Goal: Information Seeking & Learning: Learn about a topic

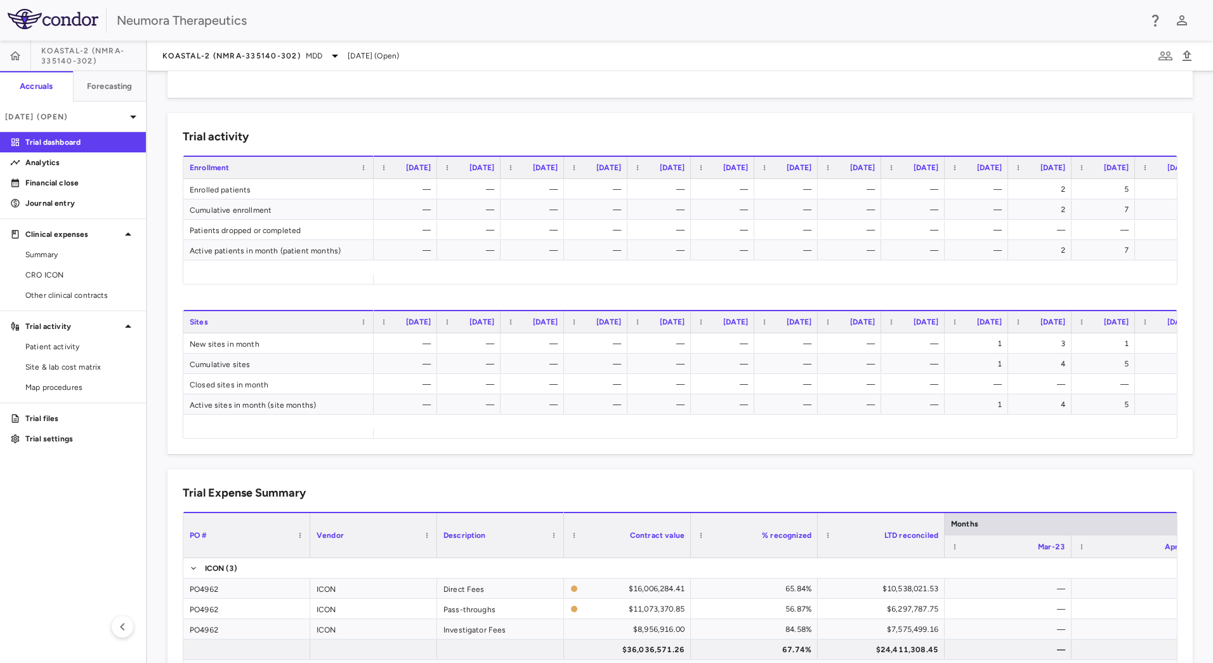
scroll to position [433, 0]
click at [252, 53] on span "KOASTAL-2 (NMRA-335140-302)" at bounding box center [231, 56] width 138 height 10
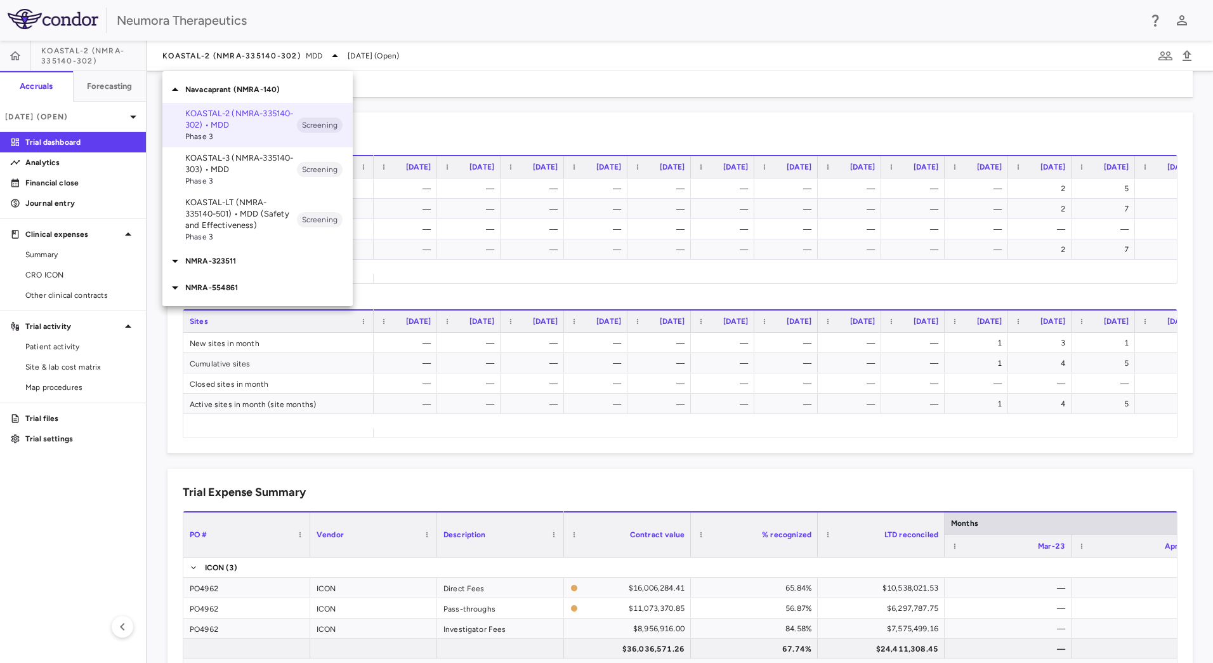
click at [248, 289] on p "NMRA-554861" at bounding box center [269, 287] width 168 height 11
click at [257, 265] on p "NMRA-323511" at bounding box center [269, 260] width 168 height 11
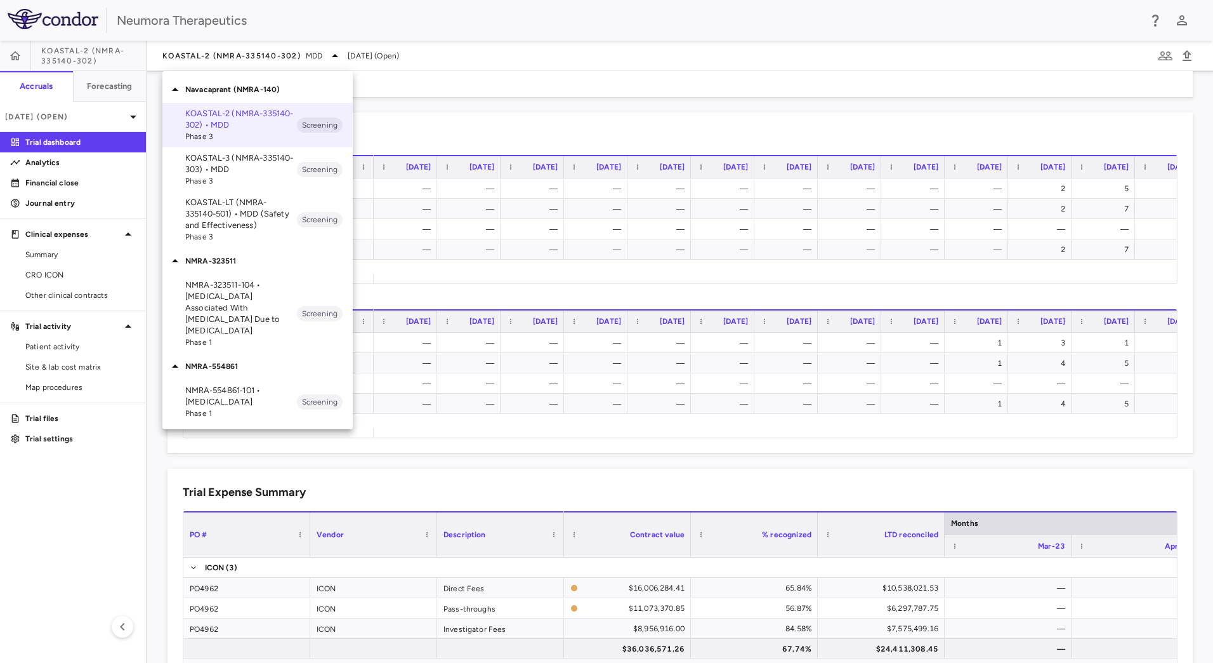
click at [277, 390] on p "NMRA‐554861‐101 • [MEDICAL_DATA]" at bounding box center [241, 396] width 112 height 23
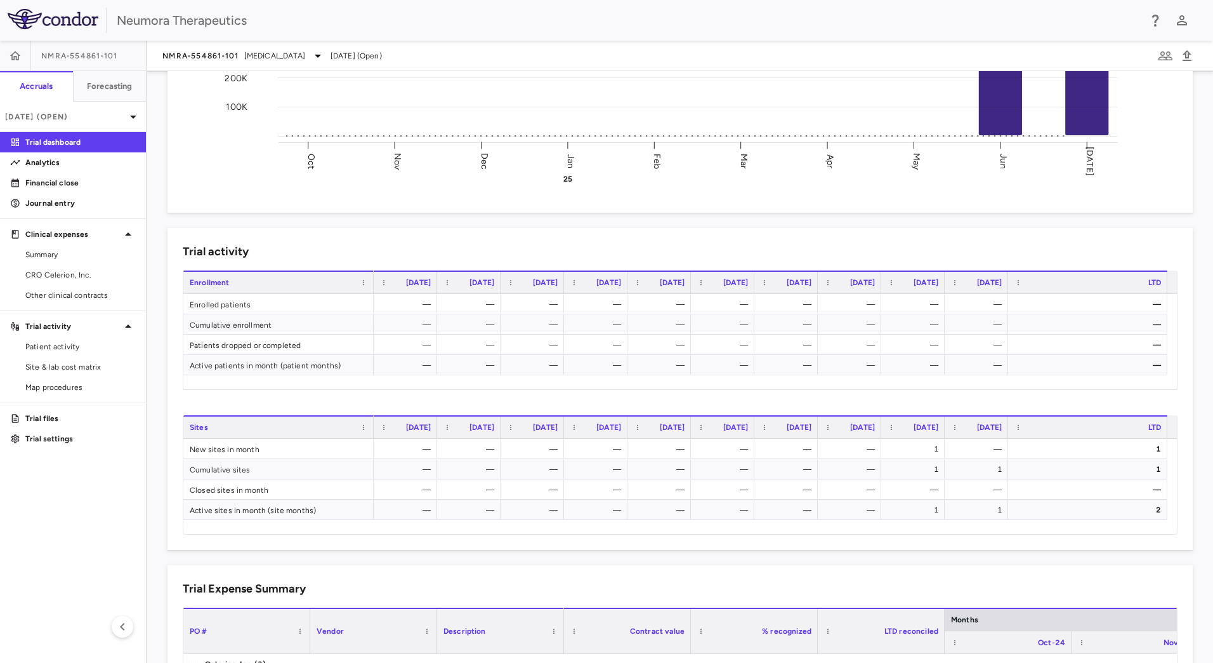
scroll to position [0, 0]
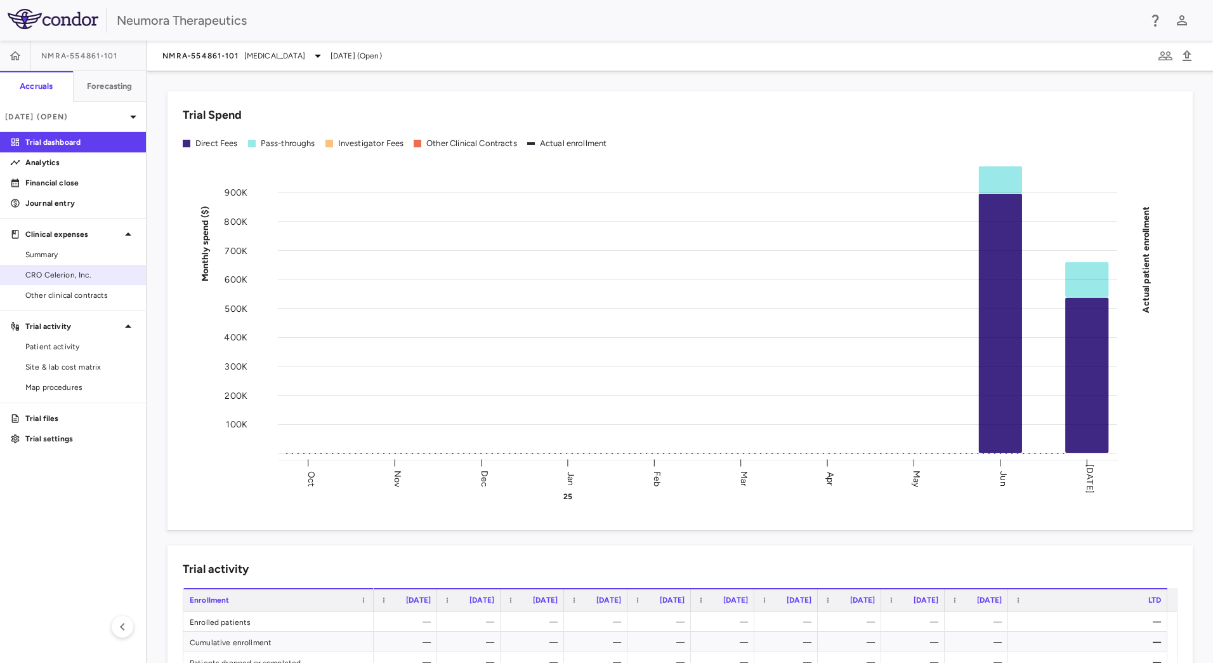
click at [76, 274] on span "CRO Celerion, Inc." at bounding box center [80, 274] width 110 height 11
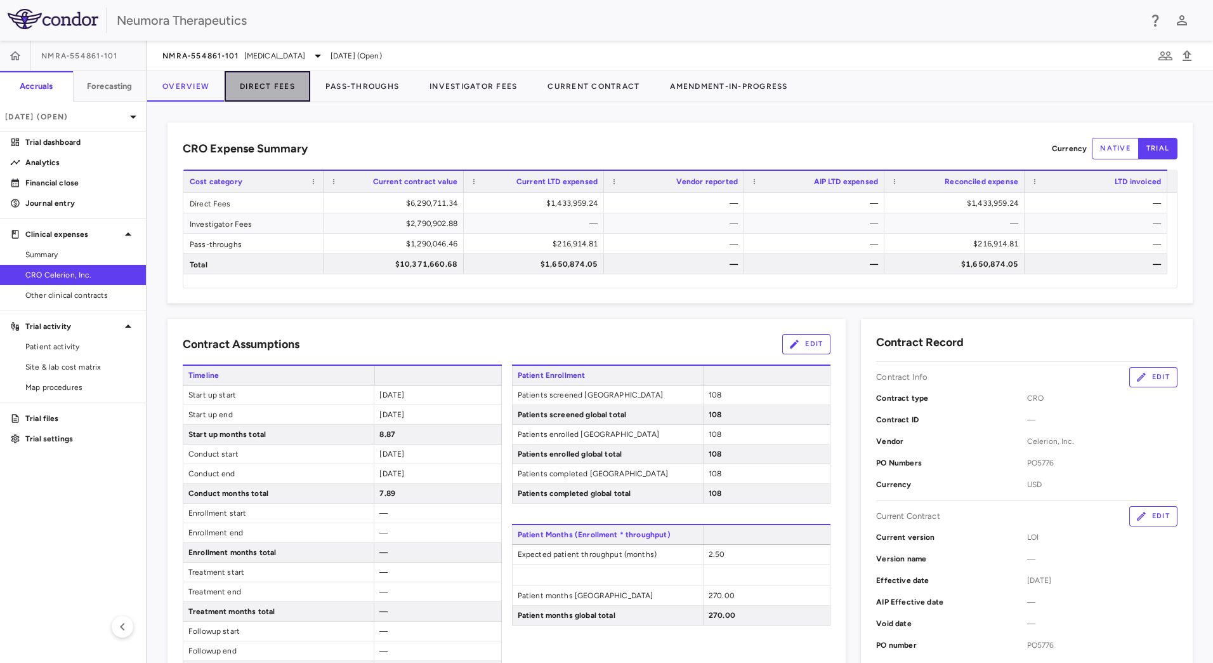
click at [261, 95] on button "Direct Fees" at bounding box center [268, 86] width 86 height 30
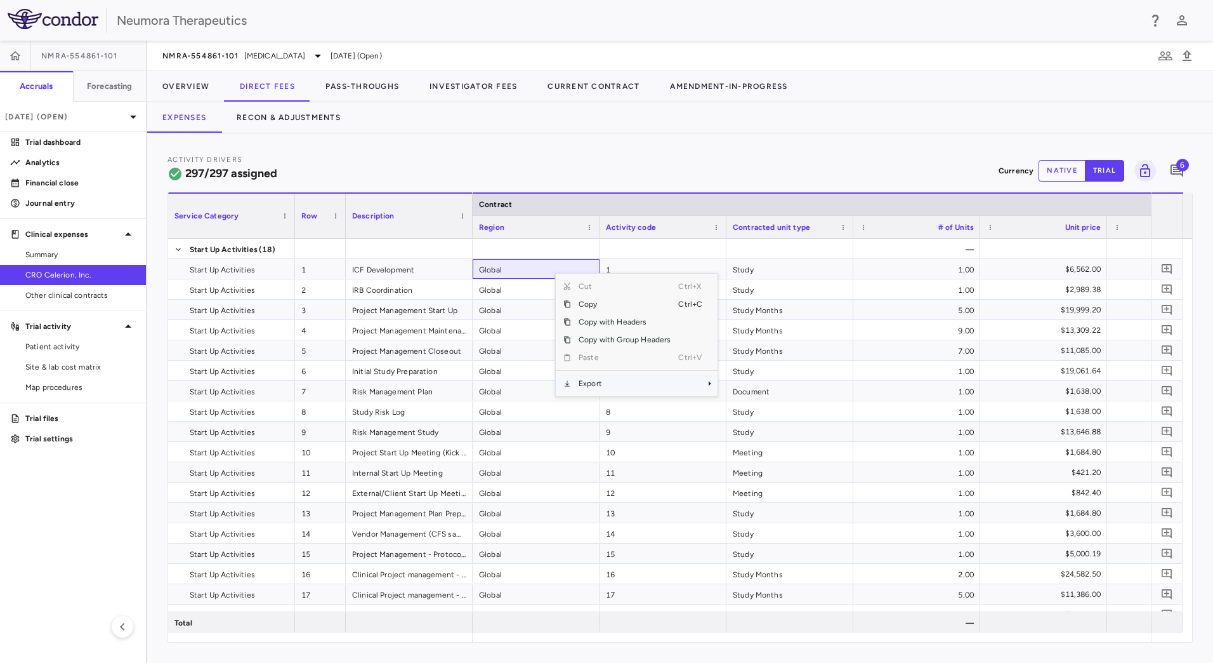
click at [614, 386] on span "Export" at bounding box center [624, 383] width 107 height 18
click at [751, 408] on span "Excel Export" at bounding box center [760, 406] width 60 height 18
drag, startPoint x: 664, startPoint y: 152, endPoint x: 658, endPoint y: 150, distance: 6.8
click at [663, 151] on div "Activity Drivers 297/297 assigned Currency native trial 6 Service Category Drag…" at bounding box center [680, 397] width 1066 height 529
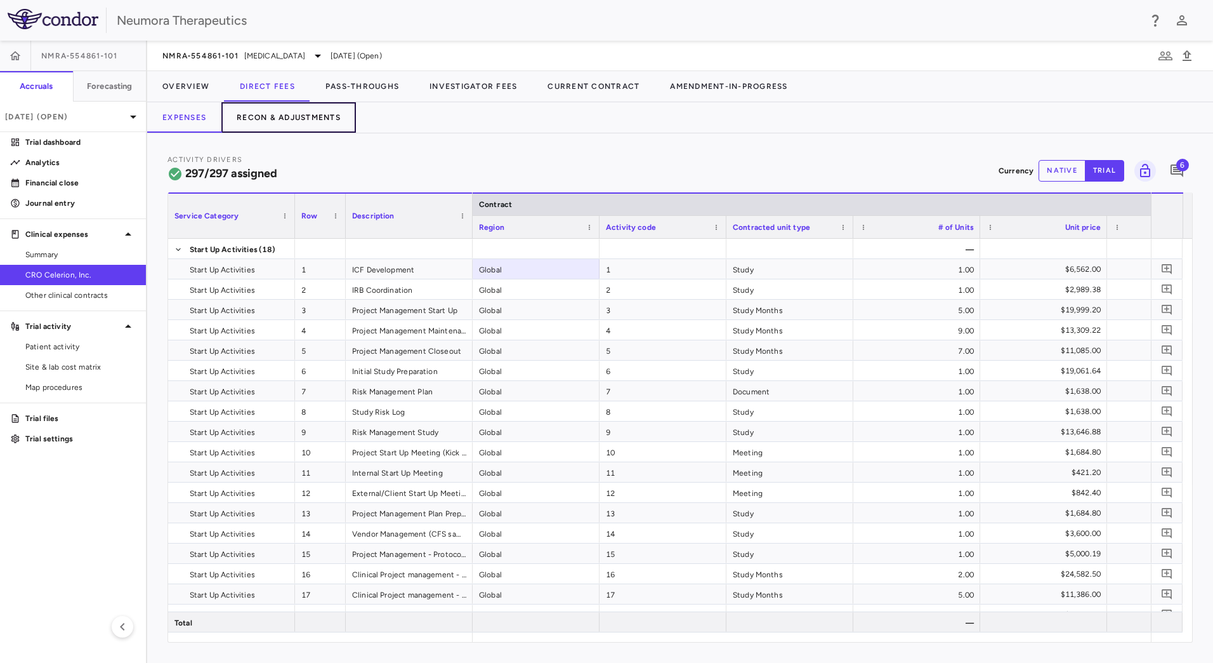
click at [303, 114] on button "Recon & Adjustments" at bounding box center [288, 117] width 135 height 30
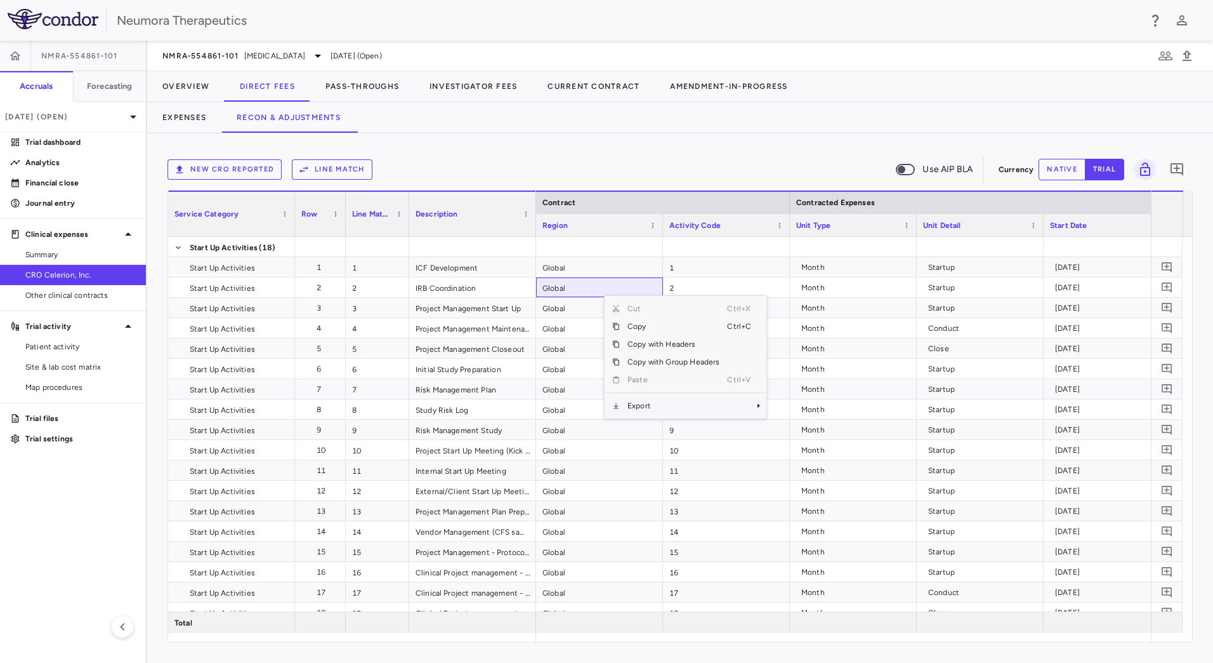
click at [661, 404] on span "Export" at bounding box center [673, 406] width 107 height 18
click at [819, 407] on span "CSV Export" at bounding box center [809, 410] width 60 height 18
click at [463, 138] on div "New CRO reported Line Match Use AIP BLA Currency native trial 0 Service Categor…" at bounding box center [680, 397] width 1066 height 529
click at [192, 122] on button "Expenses" at bounding box center [184, 117] width 74 height 30
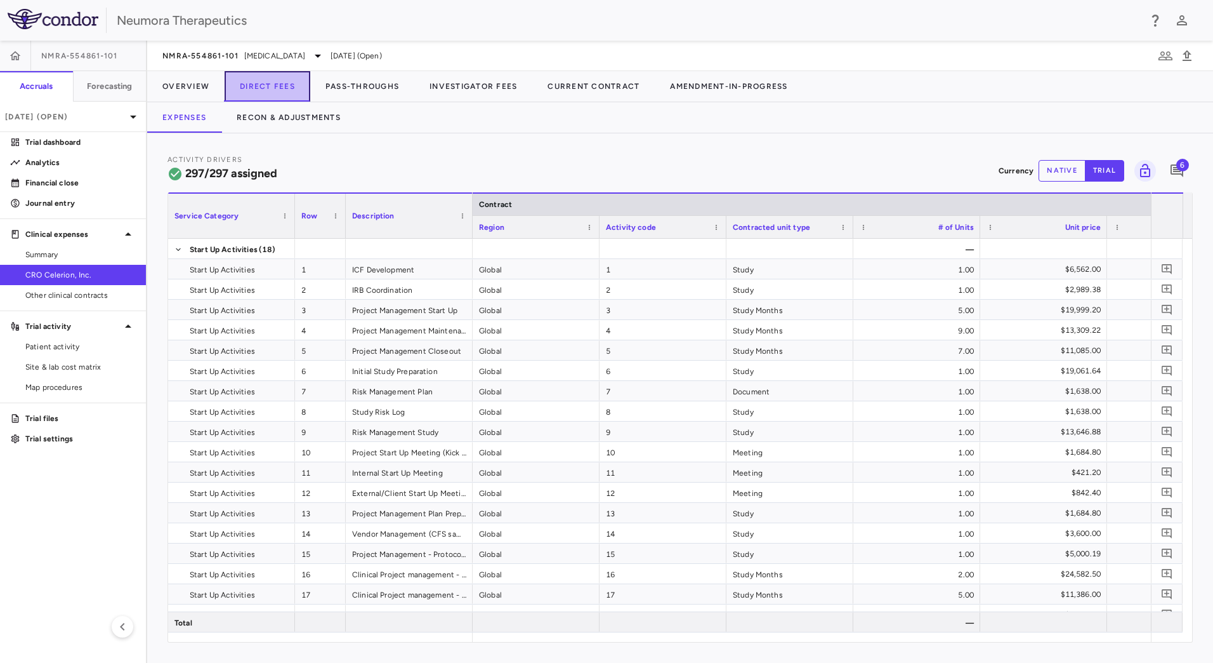
click at [266, 79] on button "Direct Fees" at bounding box center [268, 86] width 86 height 30
click at [351, 86] on button "Pass-Throughs" at bounding box center [362, 86] width 104 height 30
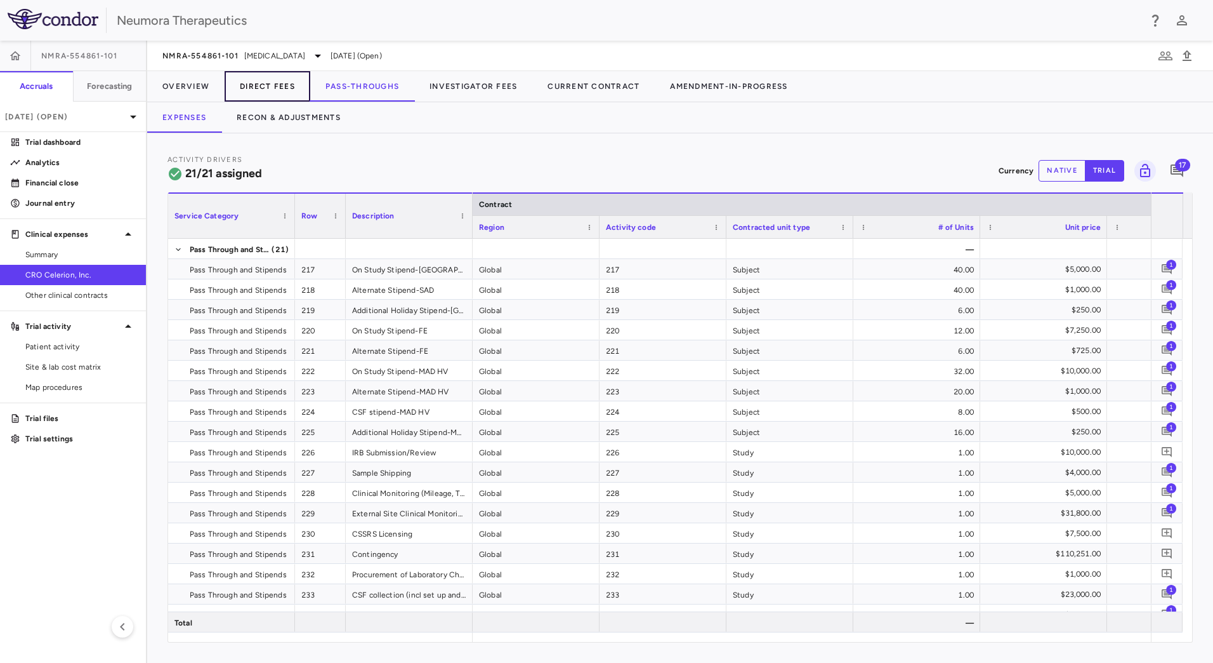
click at [298, 84] on button "Direct Fees" at bounding box center [268, 86] width 86 height 30
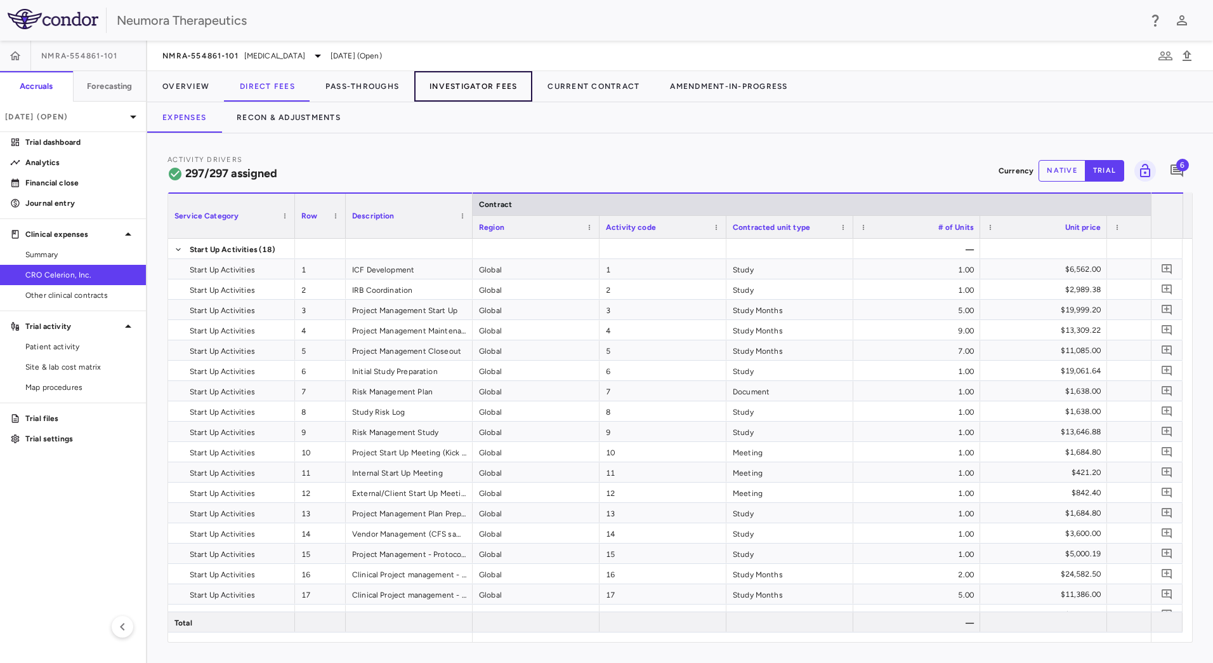
click at [468, 88] on button "Investigator Fees" at bounding box center [473, 86] width 118 height 30
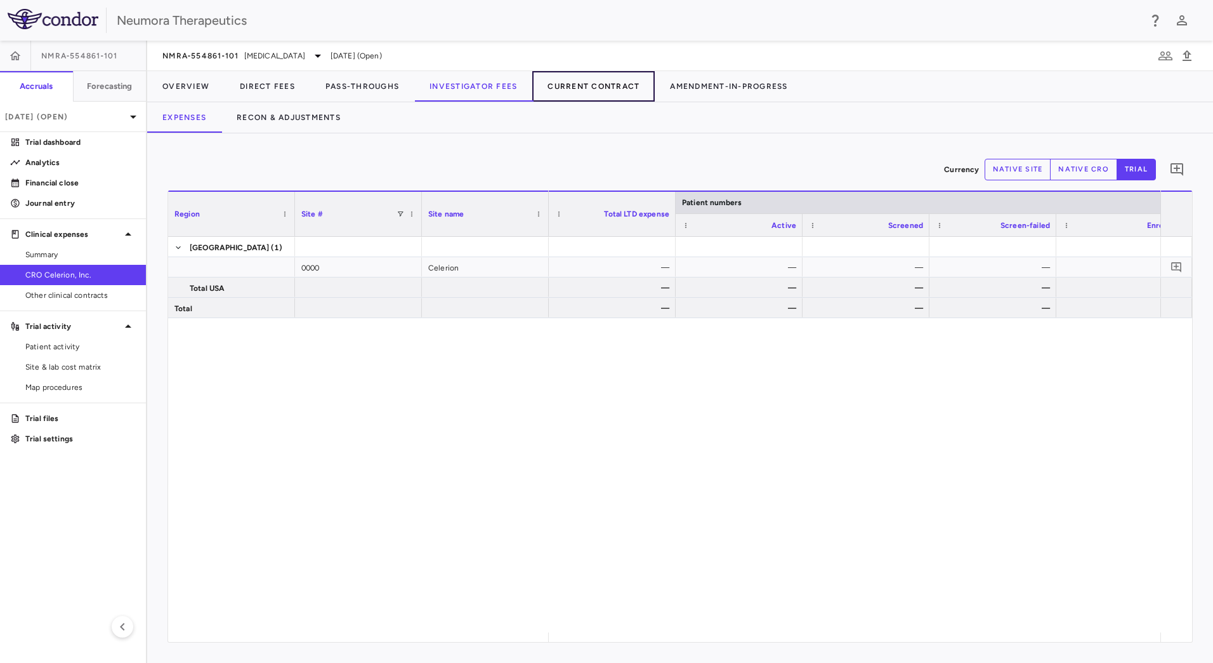
click at [593, 92] on button "Current Contract" at bounding box center [593, 86] width 122 height 30
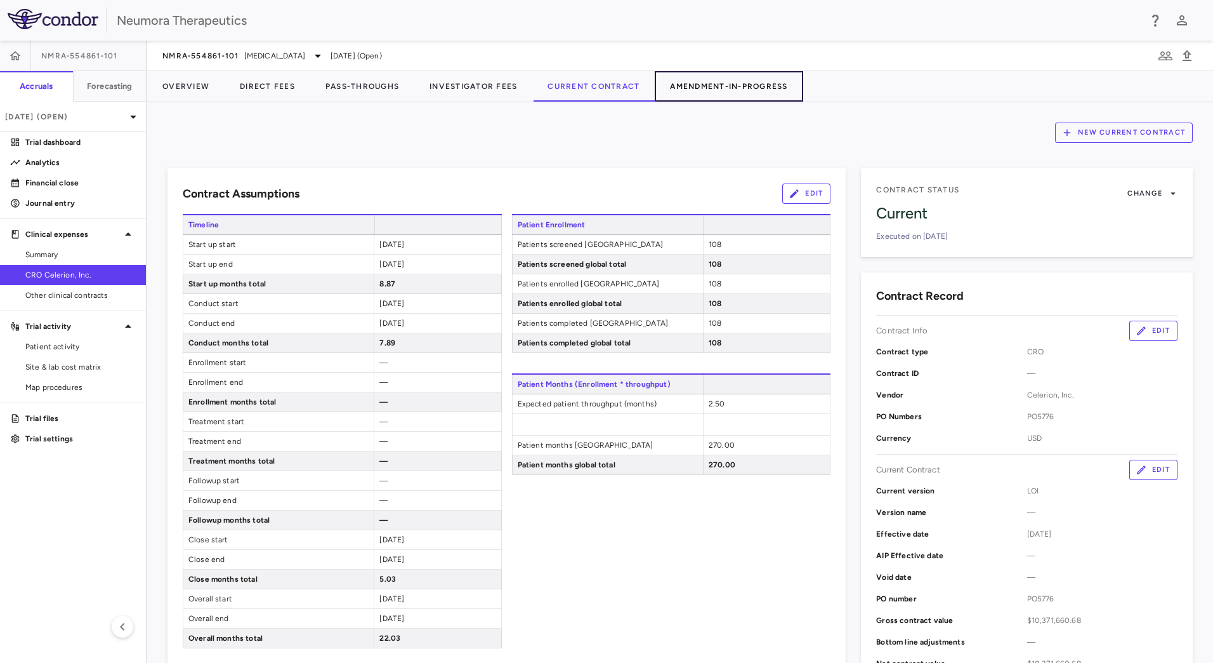
click at [689, 92] on button "Amendment-In-Progress" at bounding box center [729, 86] width 148 height 30
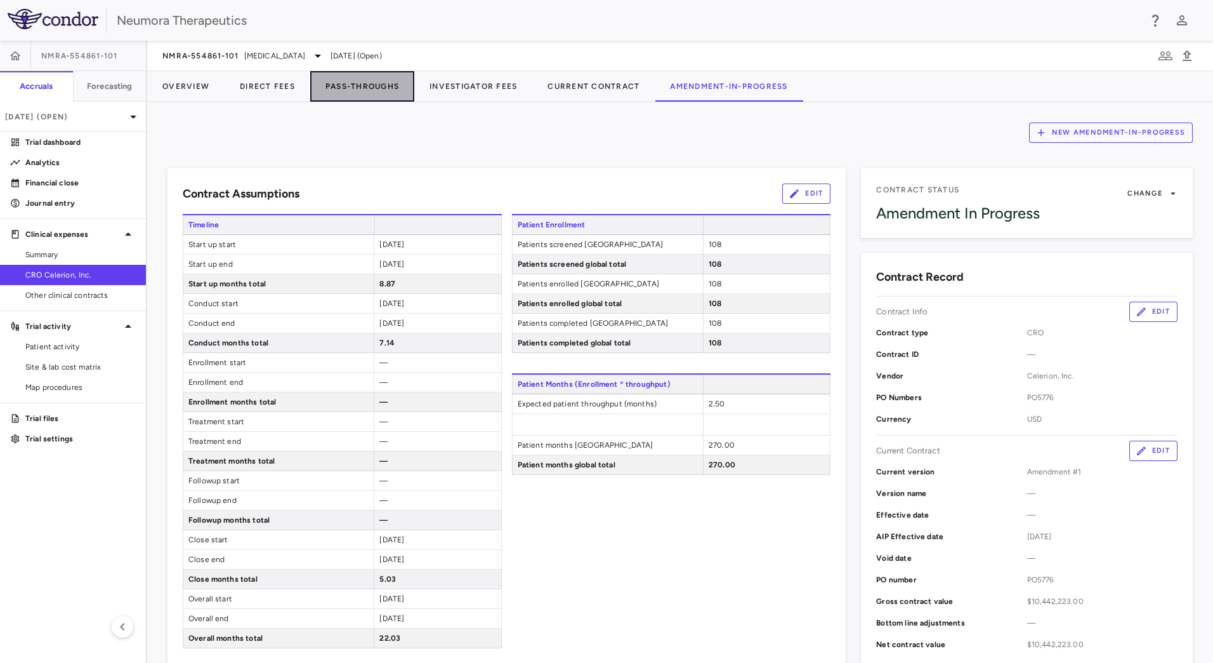
click at [312, 84] on button "Pass-Throughs" at bounding box center [362, 86] width 104 height 30
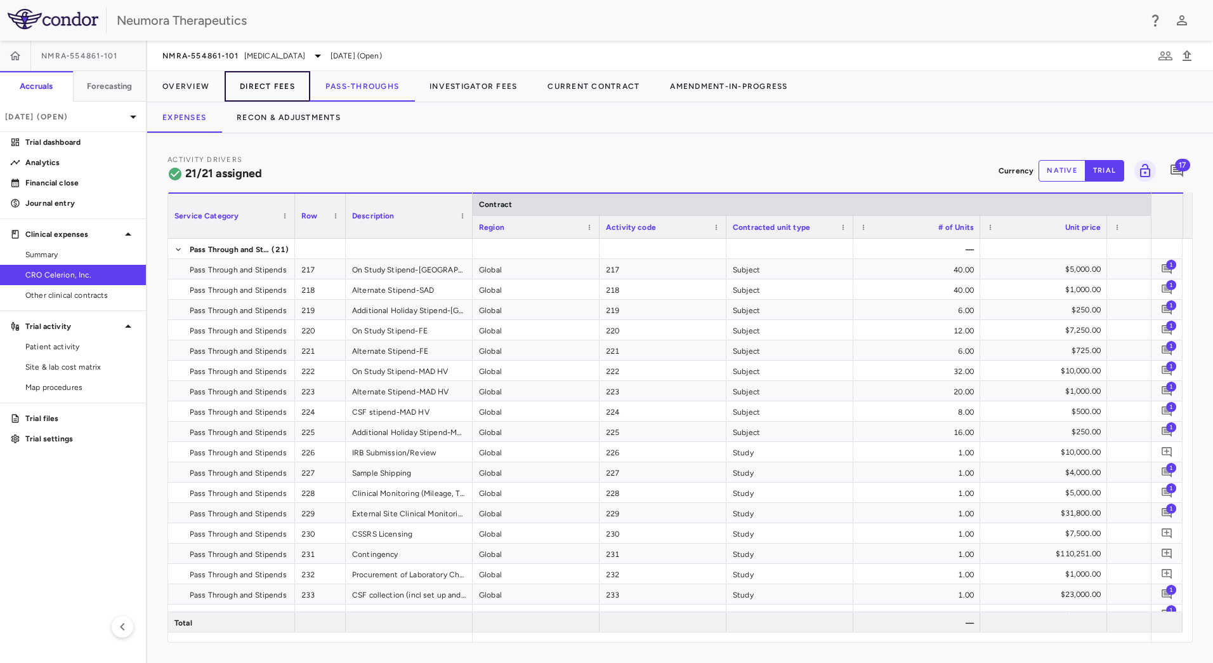
click at [265, 84] on button "Direct Fees" at bounding box center [268, 86] width 86 height 30
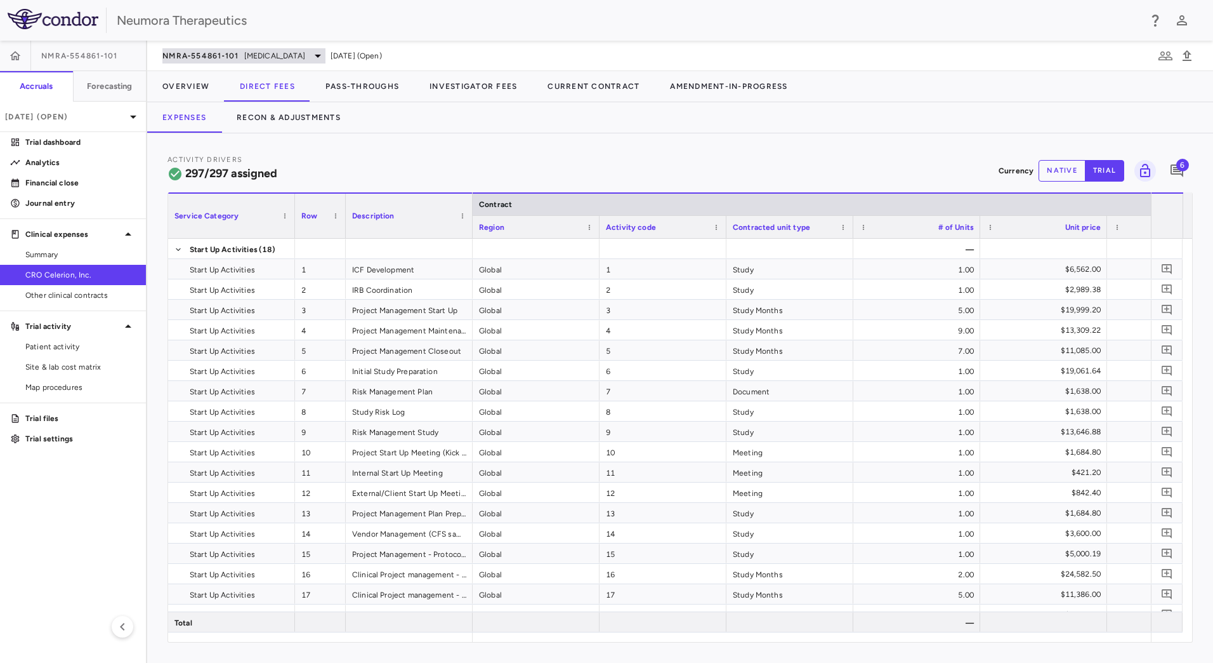
click at [221, 51] on span "NMRA‐554861‐101" at bounding box center [200, 56] width 77 height 10
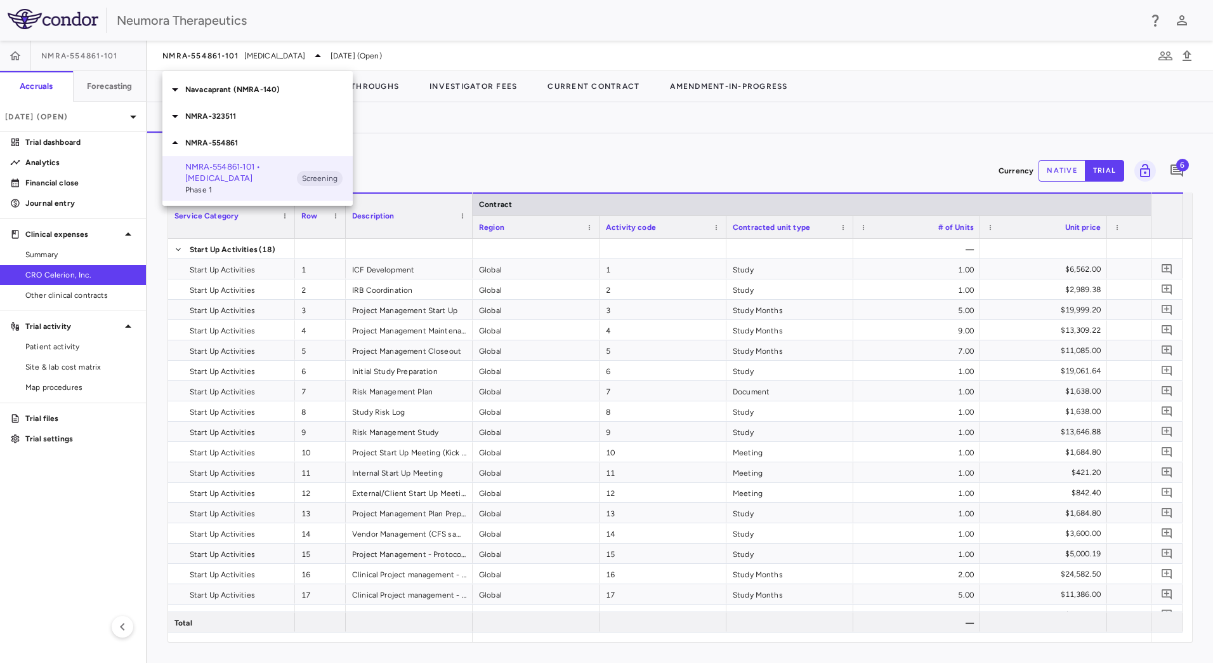
click at [220, 137] on p "NMRA-554861" at bounding box center [269, 142] width 168 height 11
click at [232, 119] on p "NMRA-323511" at bounding box center [269, 115] width 168 height 11
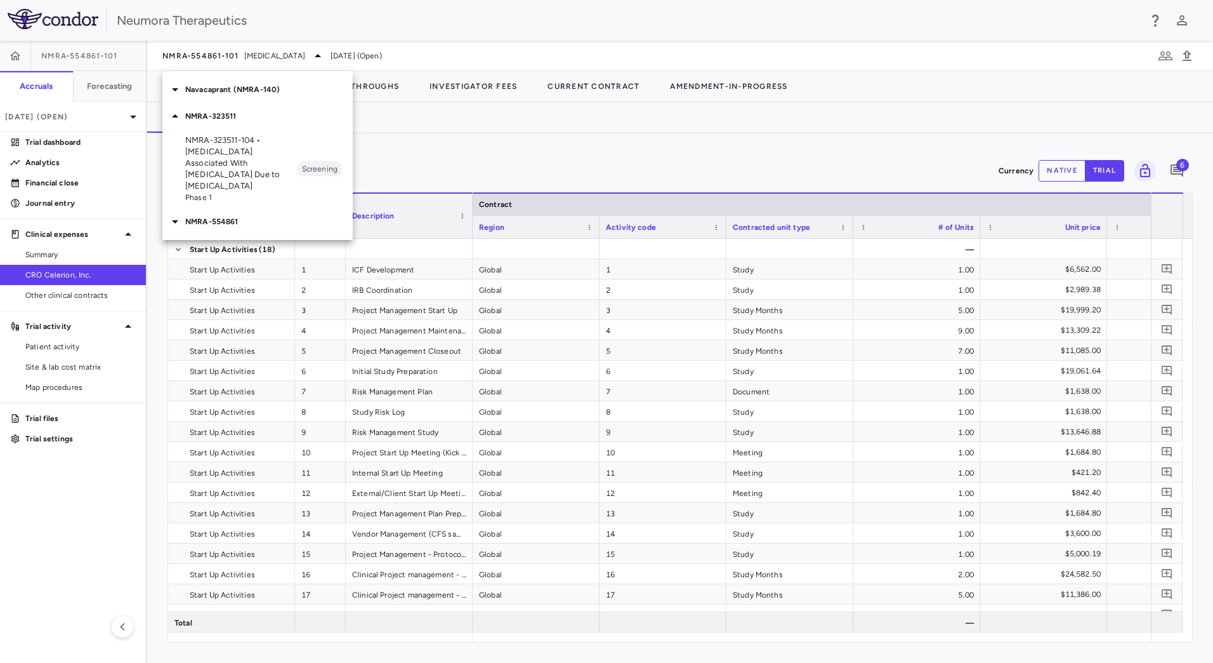
click at [246, 100] on div "Navacaprant (NMRA-140)" at bounding box center [257, 89] width 190 height 27
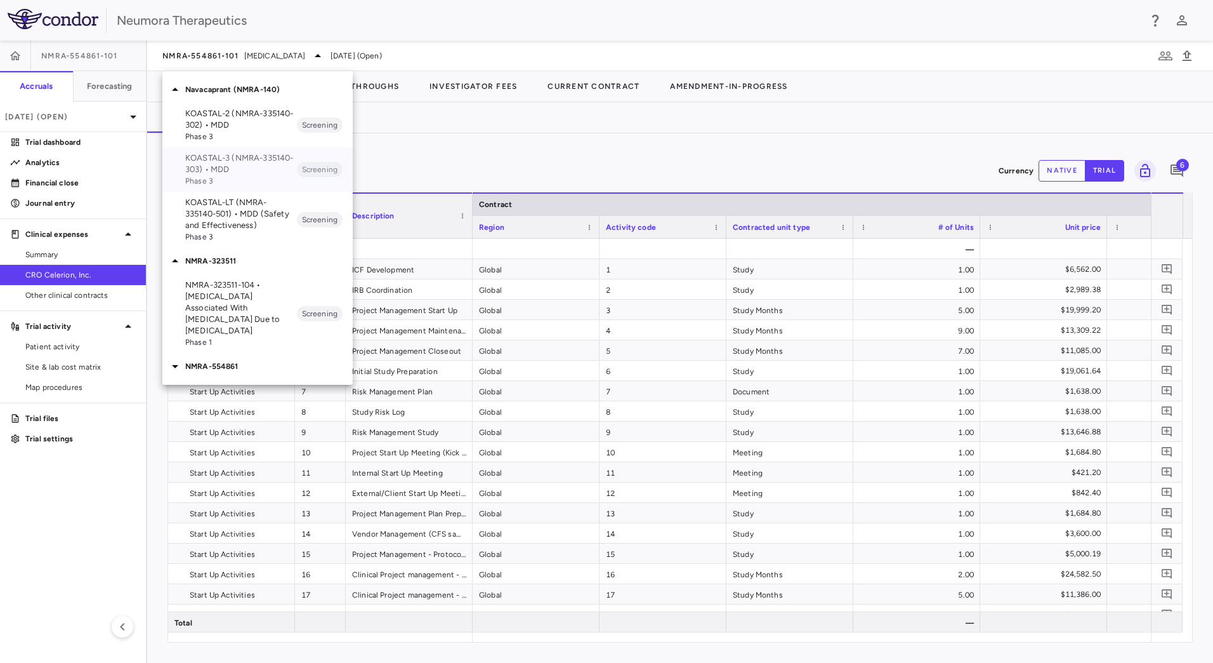
click at [256, 169] on p "KOASTAL-3 (NMRA-335140-303) • MDD" at bounding box center [241, 163] width 112 height 23
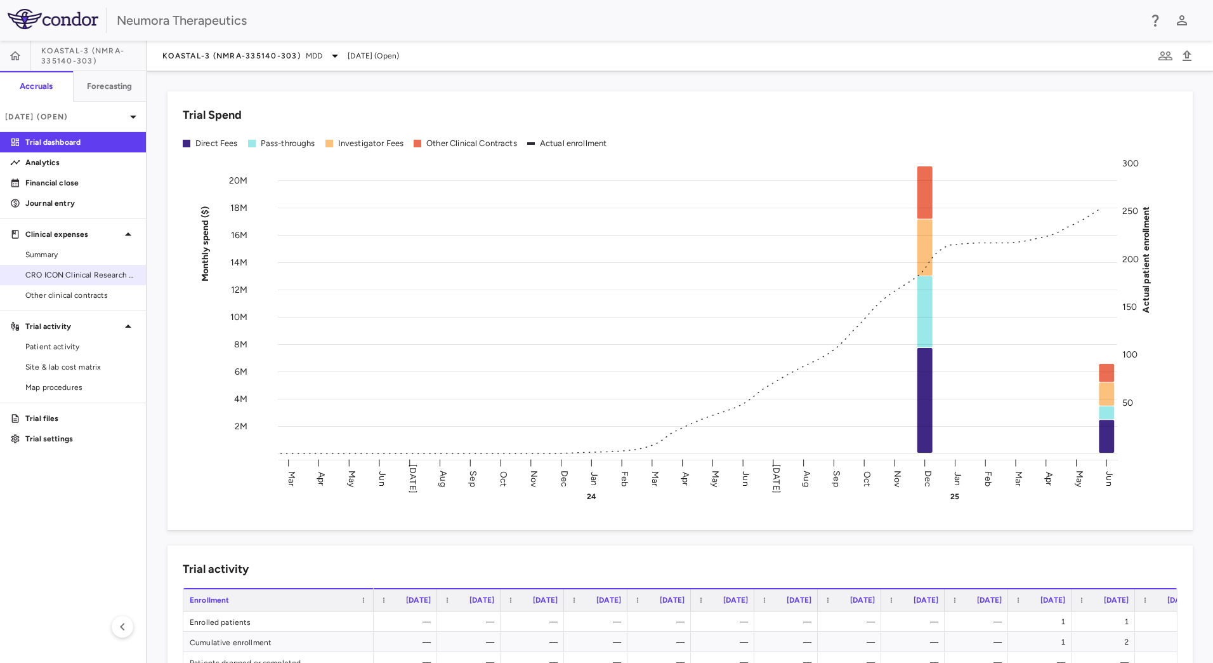
click at [70, 271] on span "CRO ICON Clinical Research Limited" at bounding box center [80, 274] width 110 height 11
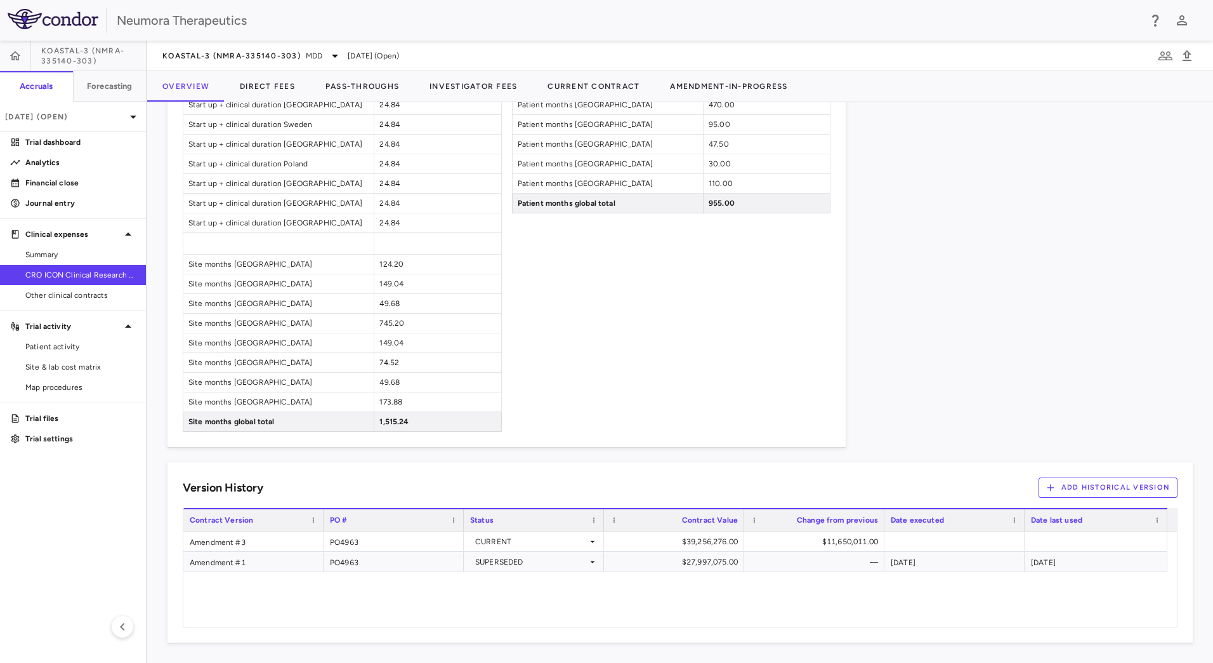
scroll to position [582, 0]
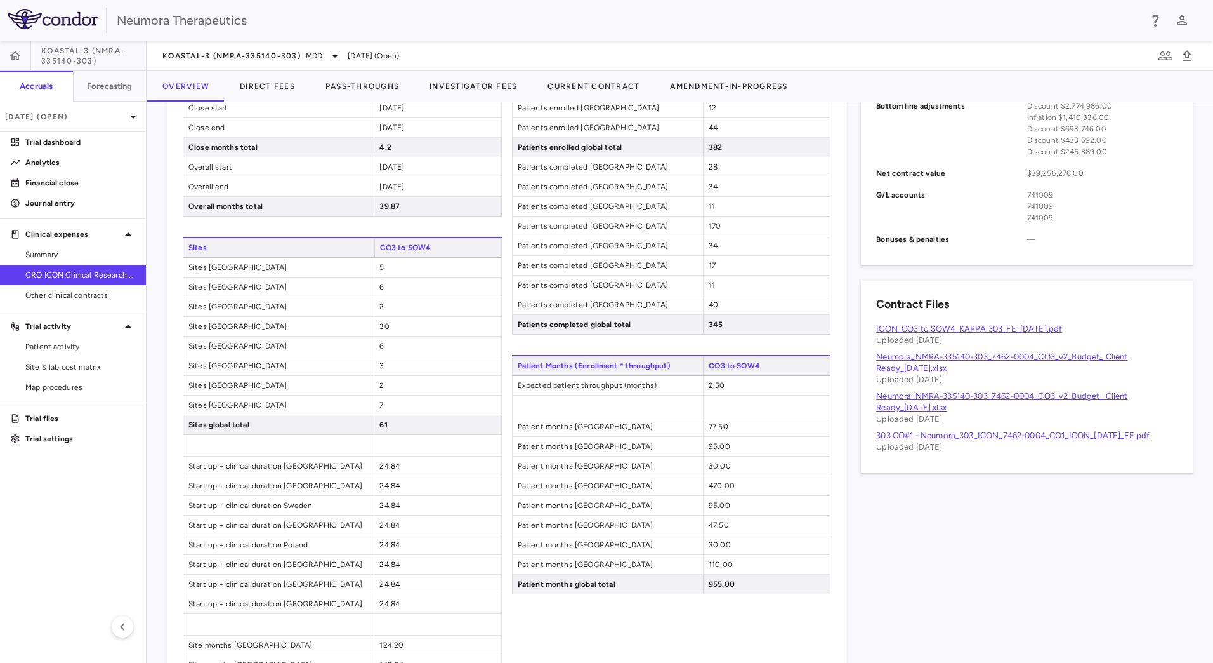
click at [899, 511] on div "Contract Record Contract Info Edit Contract type CRO Contract ID — Vendor ICON …" at bounding box center [1019, 274] width 347 height 1106
click at [961, 528] on div "Contract Record Contract Info Edit Contract type CRO Contract ID — Vendor ICON …" at bounding box center [1019, 274] width 347 height 1106
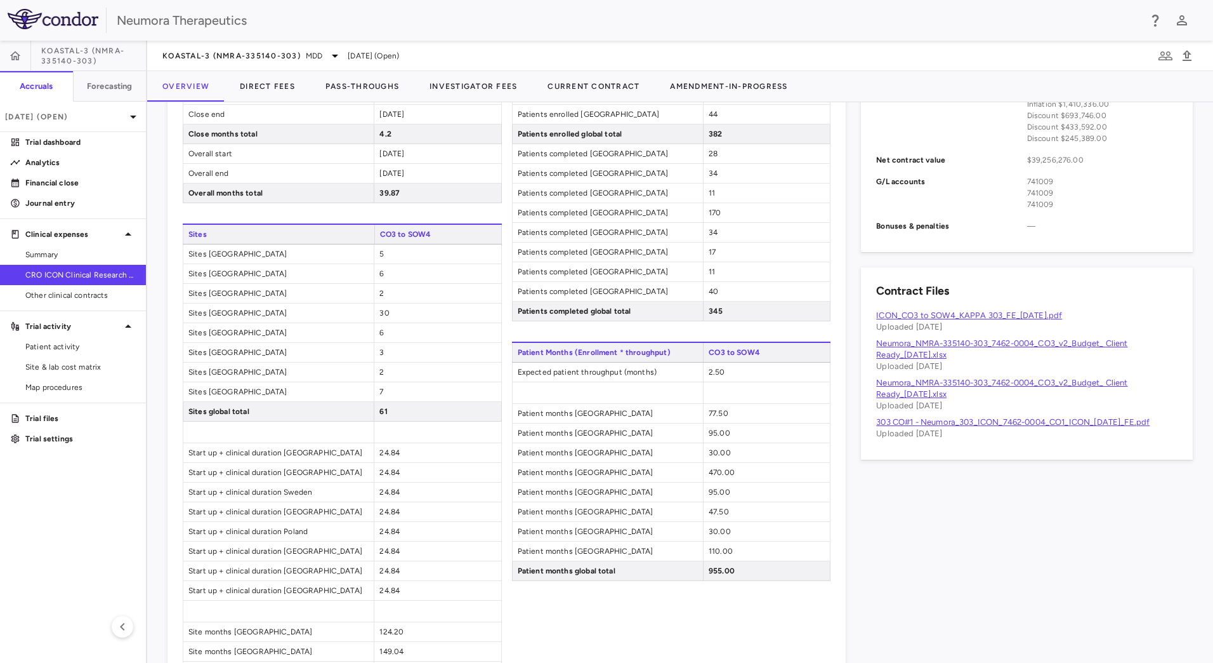
scroll to position [455, 0]
